Goal: Transaction & Acquisition: Purchase product/service

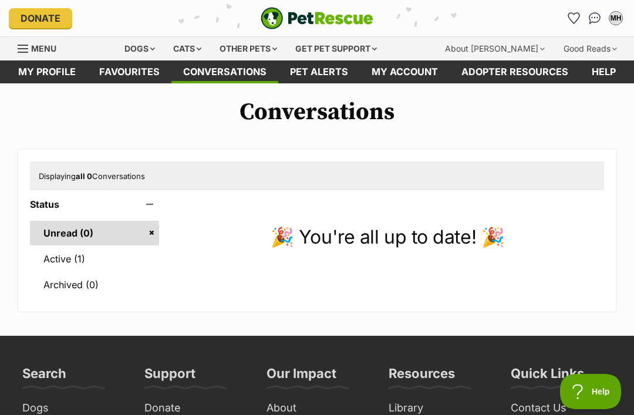
click at [317, 66] on link "Pet alerts" at bounding box center [319, 71] width 82 height 23
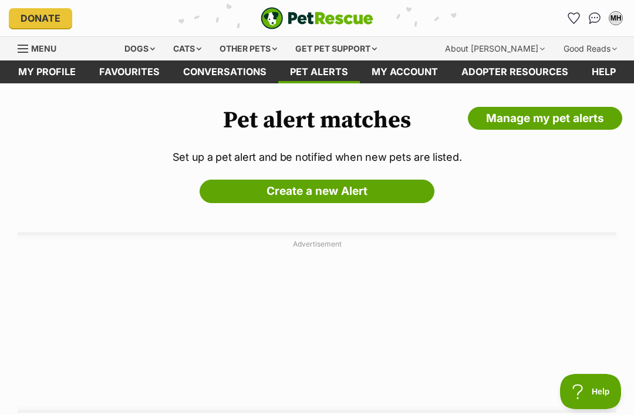
click at [15, 26] on link "Donate" at bounding box center [40, 18] width 63 height 20
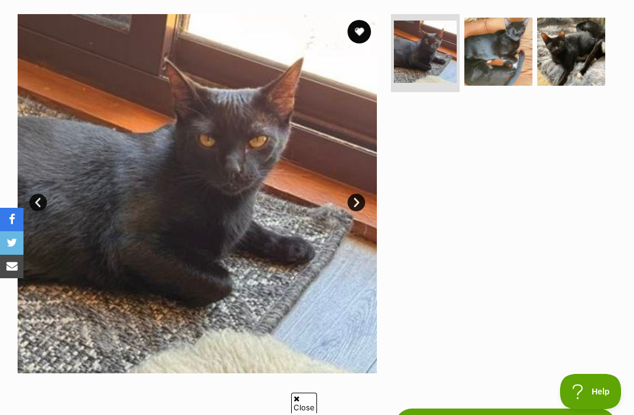
scroll to position [234, 0]
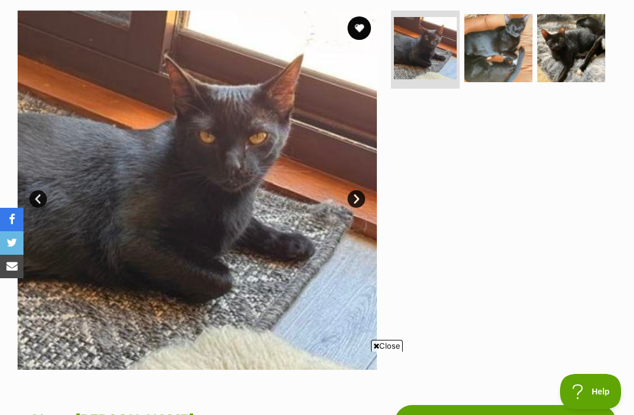
click at [358, 201] on link "Next" at bounding box center [357, 199] width 18 height 18
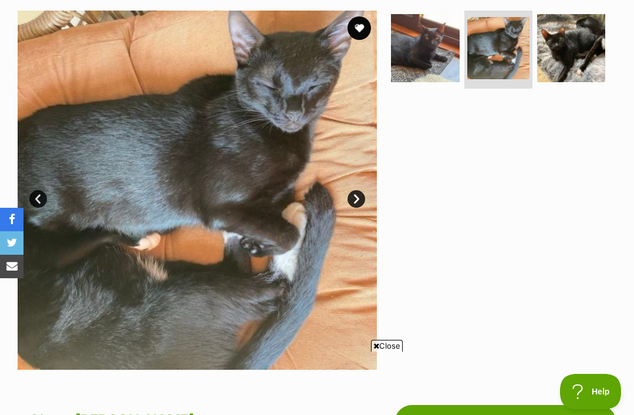
scroll to position [0, 0]
click at [478, 278] on div at bounding box center [503, 190] width 228 height 359
click at [362, 200] on link "Next" at bounding box center [357, 199] width 18 height 18
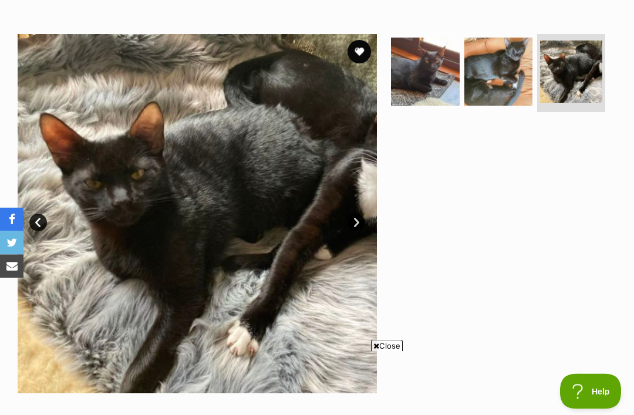
scroll to position [206, 0]
